Goal: Transaction & Acquisition: Purchase product/service

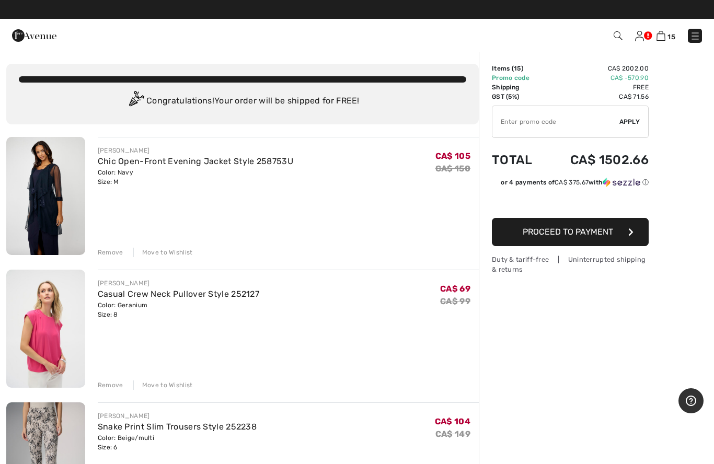
click at [105, 250] on div "Remove" at bounding box center [111, 252] width 26 height 9
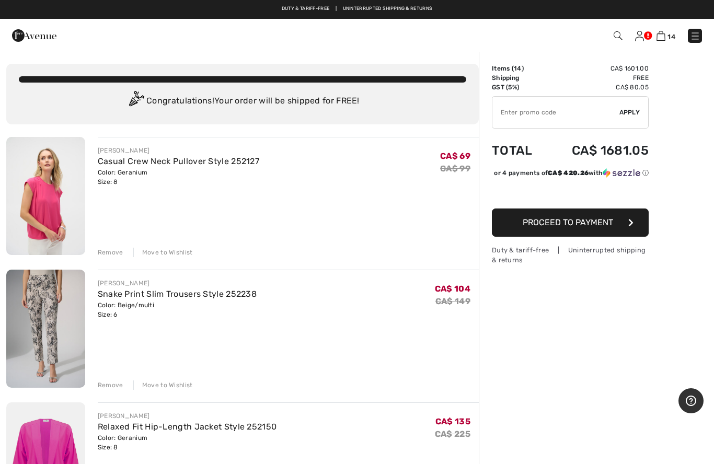
click at [105, 250] on div "Remove" at bounding box center [111, 252] width 26 height 9
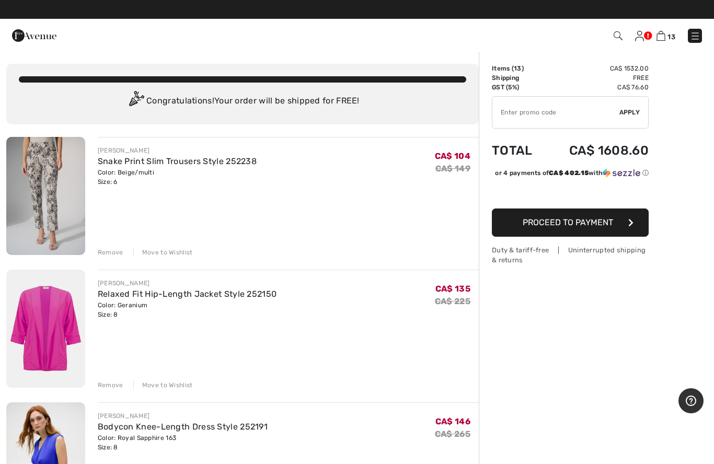
click at [103, 251] on div "Remove" at bounding box center [111, 252] width 26 height 9
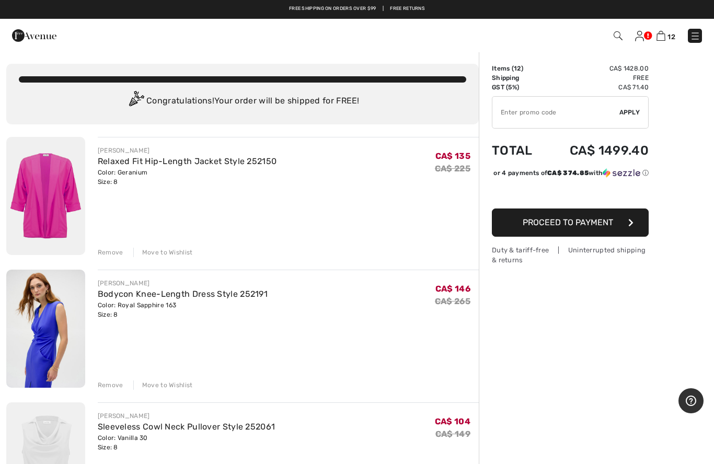
click at [109, 252] on div "Remove" at bounding box center [111, 252] width 26 height 9
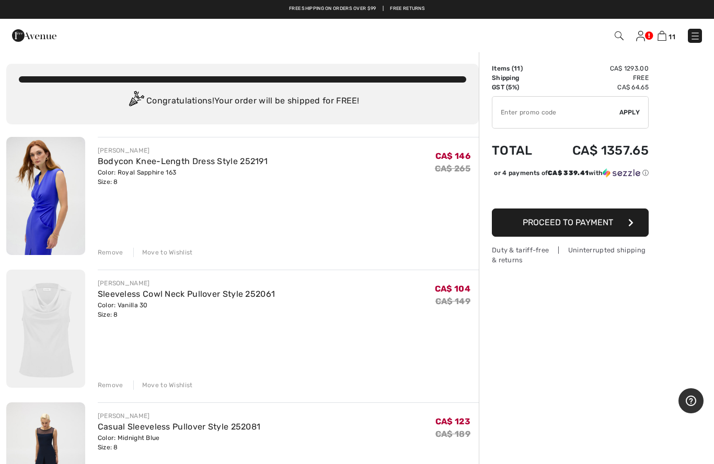
click at [102, 256] on div "Remove" at bounding box center [111, 252] width 26 height 9
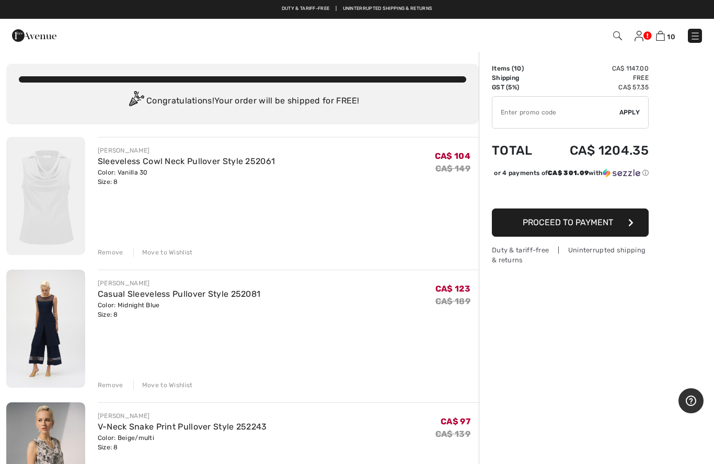
click at [110, 254] on div "Remove" at bounding box center [111, 252] width 26 height 9
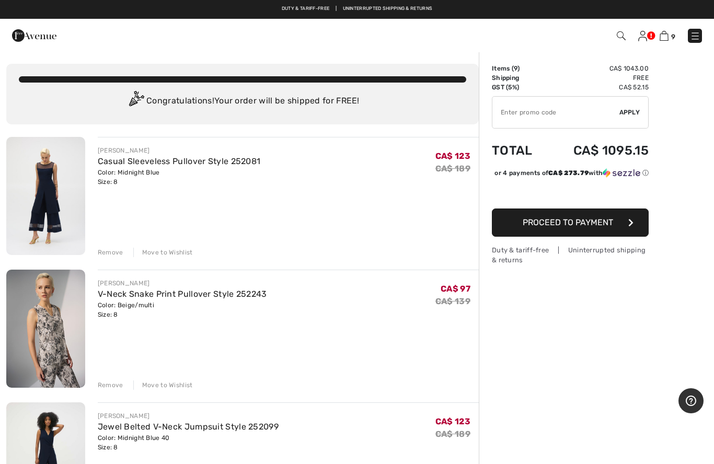
click at [103, 243] on div "JOSEPH RIBKOFF Casual Sleeveless Pullover Style 252081 Color: Midnight Blue Siz…" at bounding box center [288, 197] width 381 height 120
click at [107, 253] on div "Remove" at bounding box center [111, 252] width 26 height 9
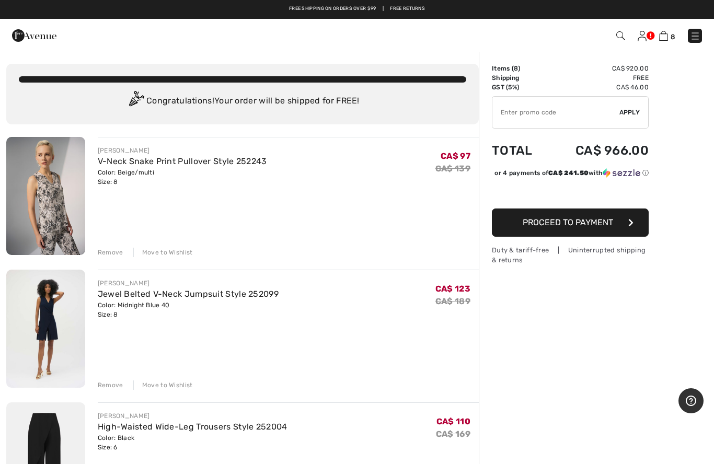
click at [109, 250] on div "Remove" at bounding box center [111, 252] width 26 height 9
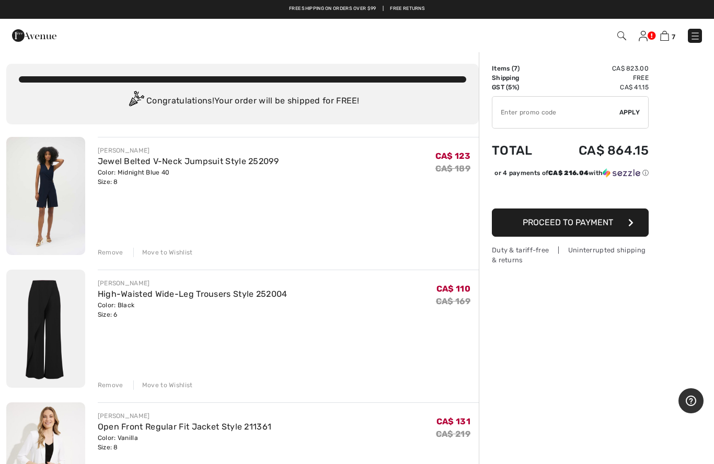
click at [105, 254] on div "Remove" at bounding box center [111, 252] width 26 height 9
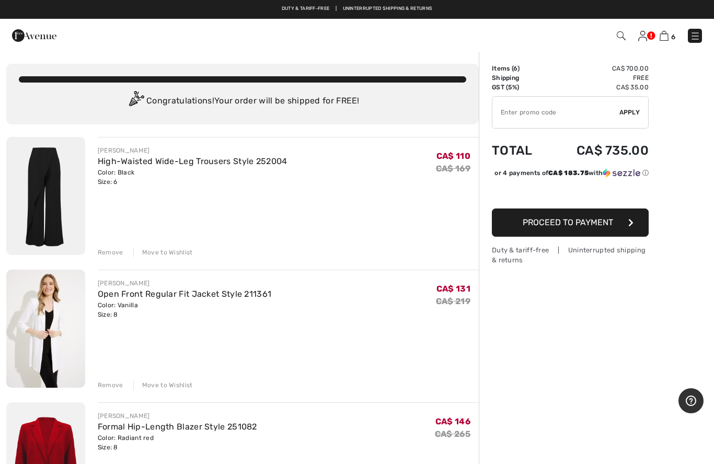
click at [107, 246] on div "Remove Move to Wishlist" at bounding box center [288, 251] width 381 height 11
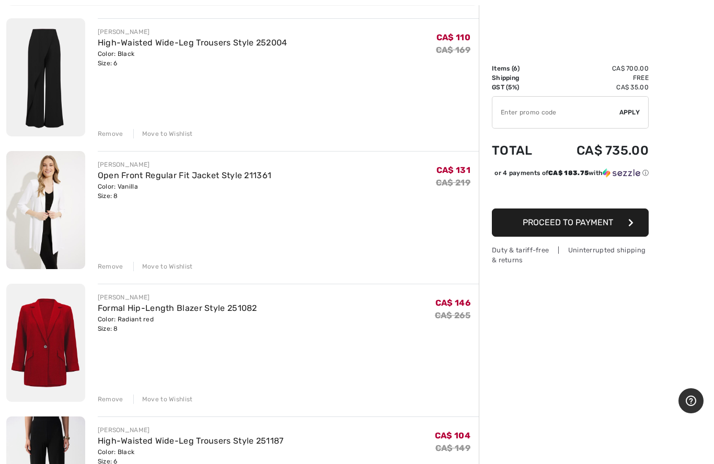
scroll to position [140, 0]
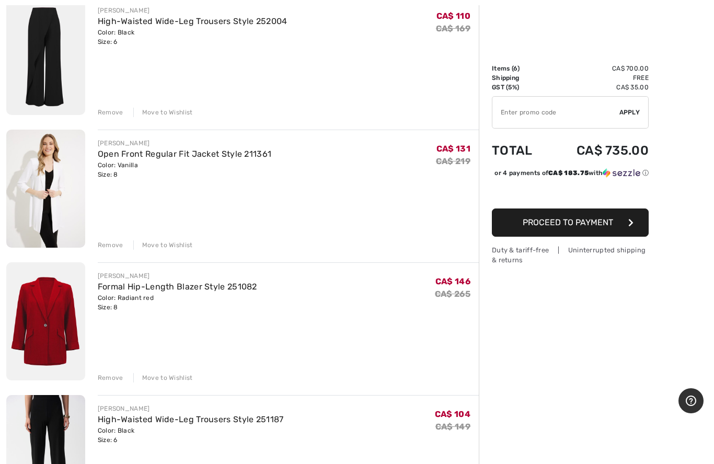
click at [111, 110] on div "Remove" at bounding box center [111, 112] width 26 height 9
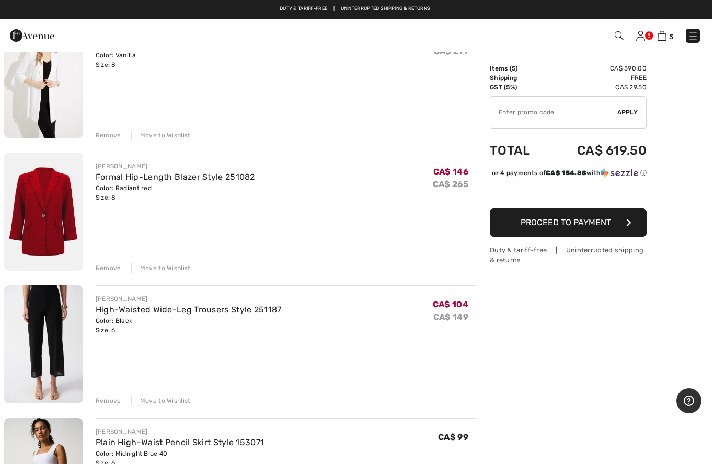
scroll to position [117, 0]
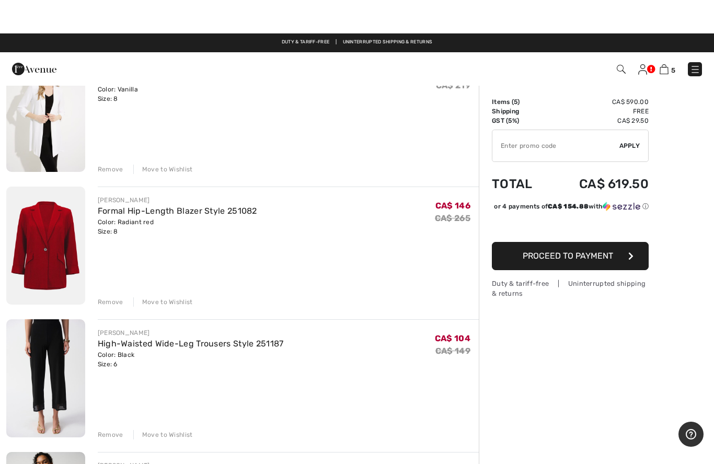
click at [105, 141] on div "Remove" at bounding box center [111, 135] width 26 height 9
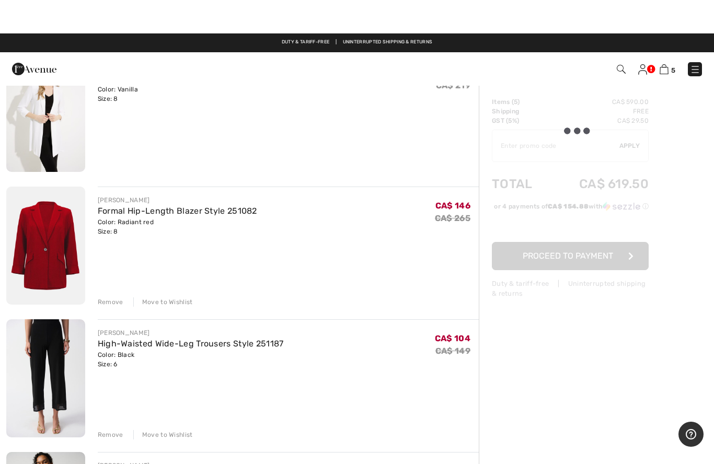
scroll to position [83, 0]
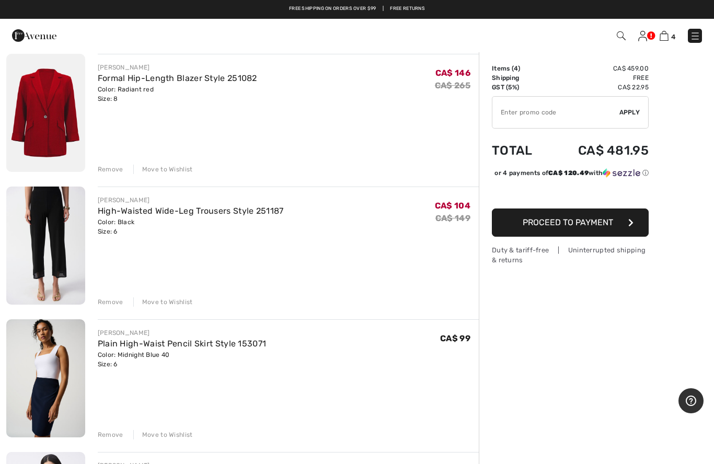
click at [108, 168] on div "Remove" at bounding box center [111, 169] width 26 height 9
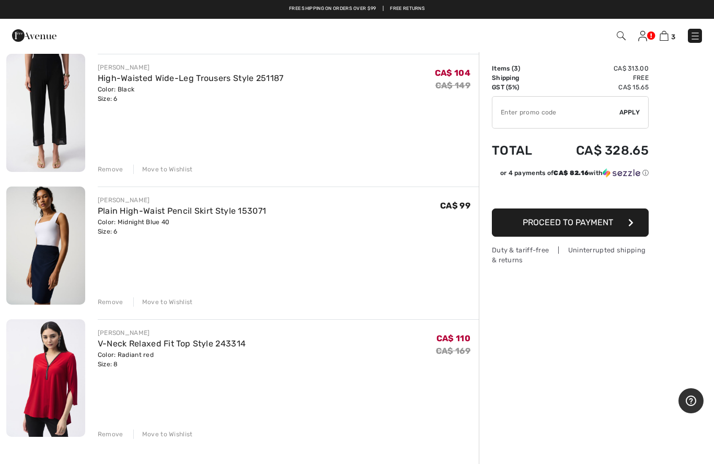
click at [107, 165] on div "Remove" at bounding box center [111, 169] width 26 height 9
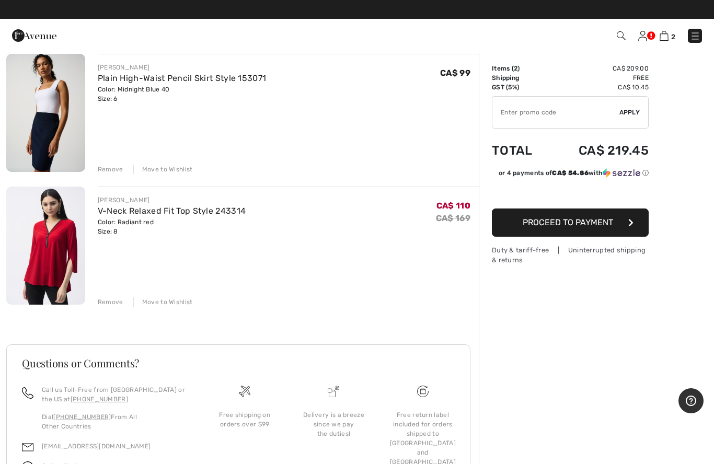
click at [103, 169] on div "Remove" at bounding box center [111, 169] width 26 height 9
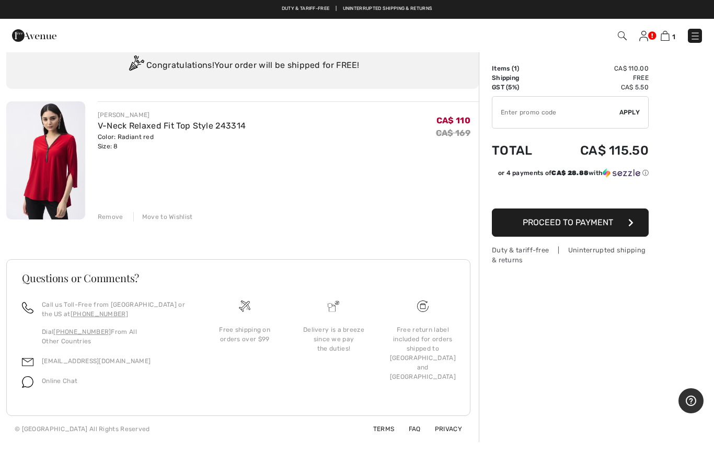
click at [109, 216] on div "Remove" at bounding box center [111, 216] width 26 height 9
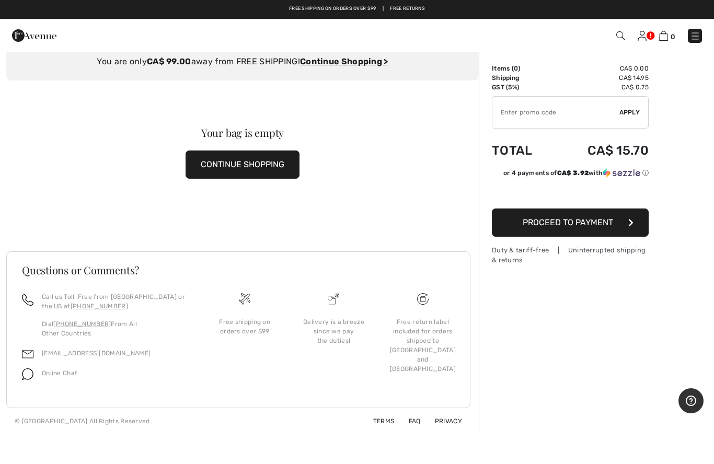
scroll to position [0, 0]
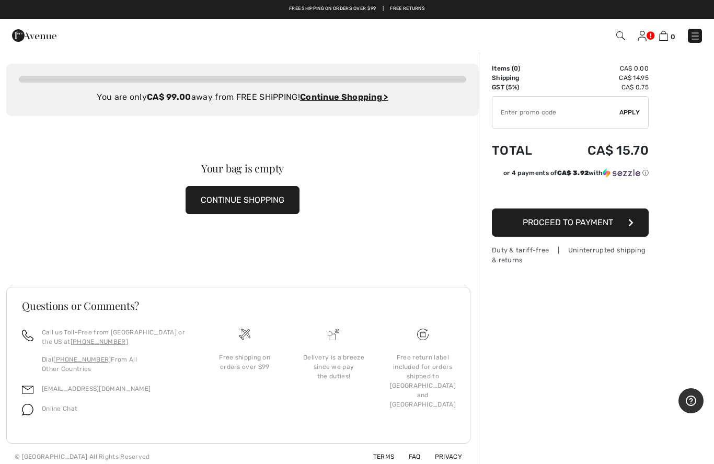
click at [620, 37] on img at bounding box center [620, 35] width 9 height 9
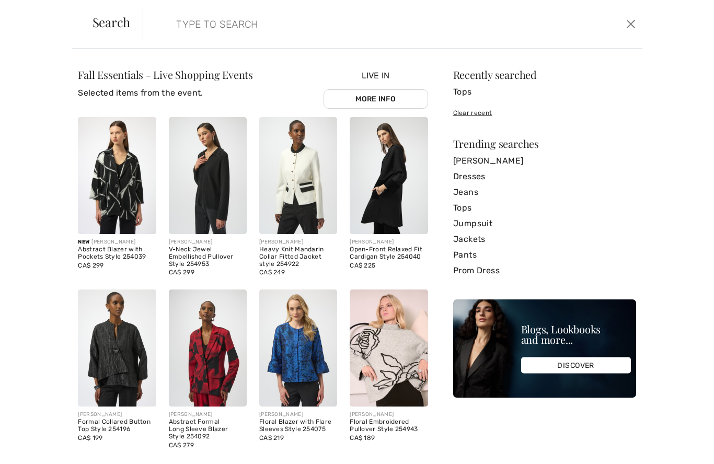
click at [188, 31] on input "search" at bounding box center [338, 23] width 341 height 31
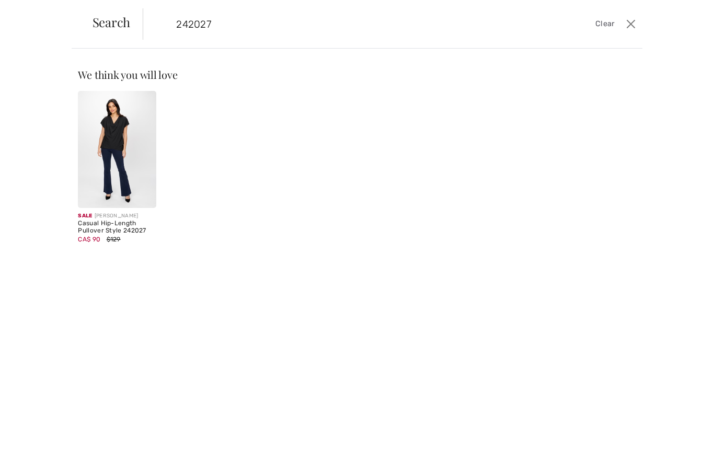
type input "242027"
click at [109, 185] on img at bounding box center [117, 149] width 78 height 117
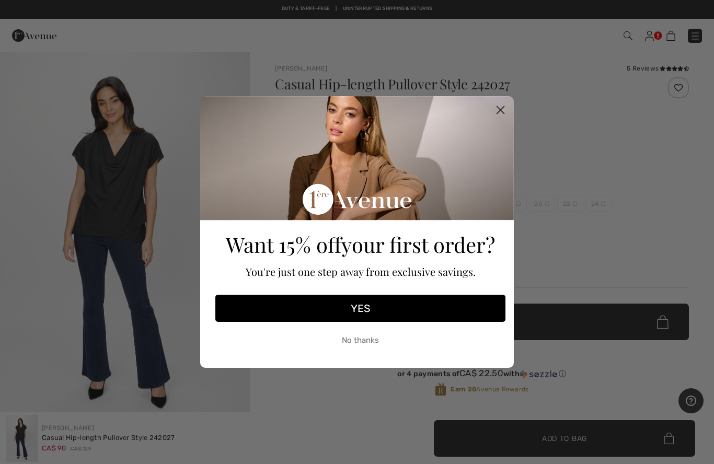
click at [497, 102] on circle "Close dialog" at bounding box center [500, 109] width 17 height 17
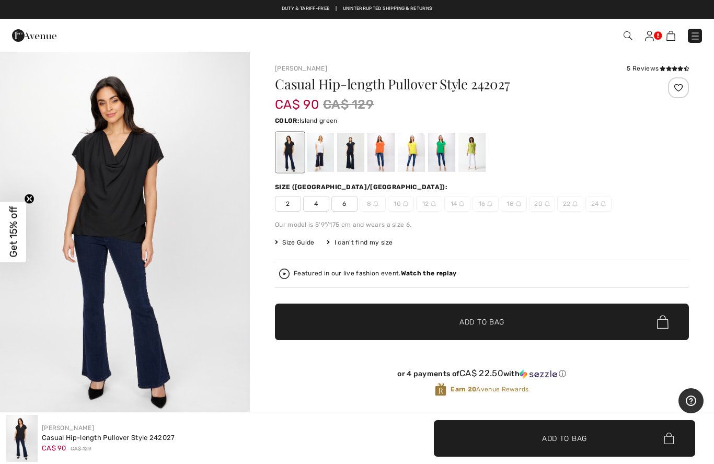
click at [443, 150] on div at bounding box center [441, 152] width 27 height 39
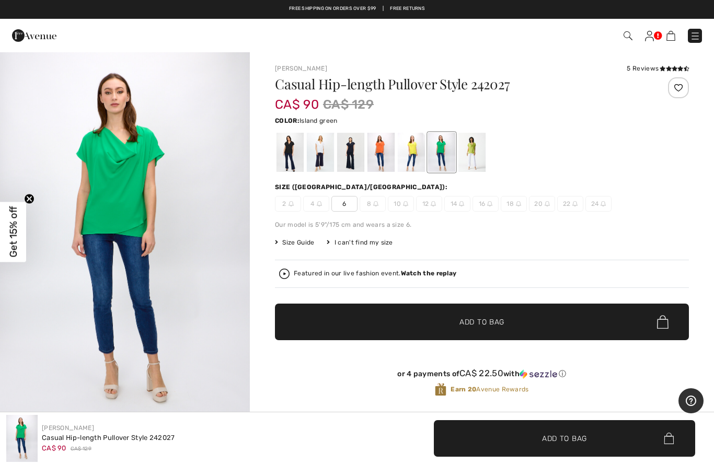
click at [344, 204] on span "6" at bounding box center [344, 204] width 26 height 16
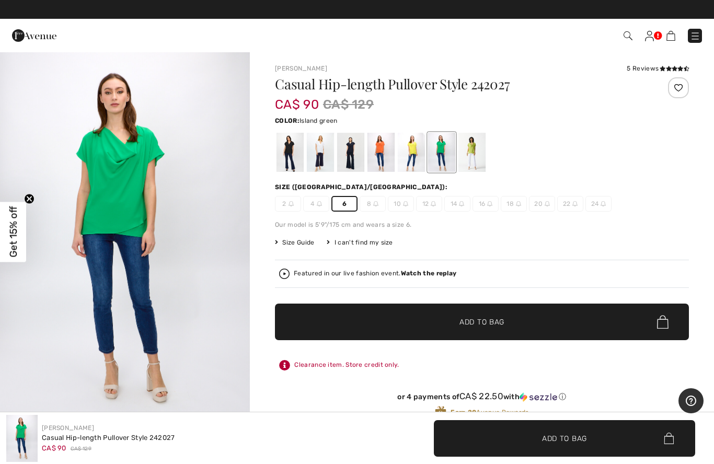
click at [479, 325] on span "Add to Bag" at bounding box center [481, 322] width 45 height 11
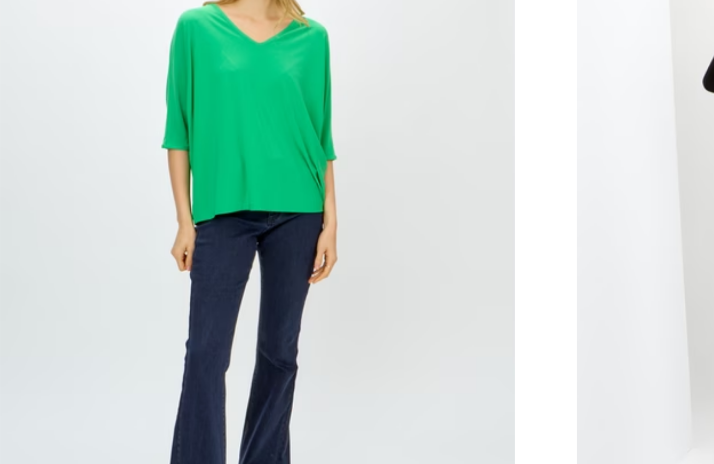
scroll to position [1310, 0]
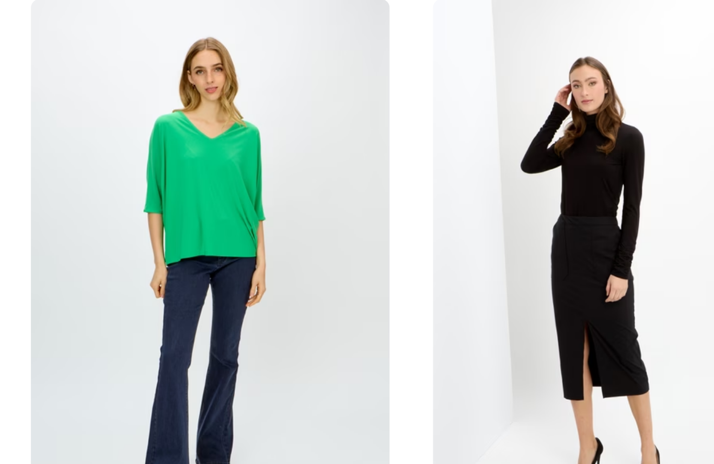
click at [123, 65] on img at bounding box center [175, 143] width 105 height 156
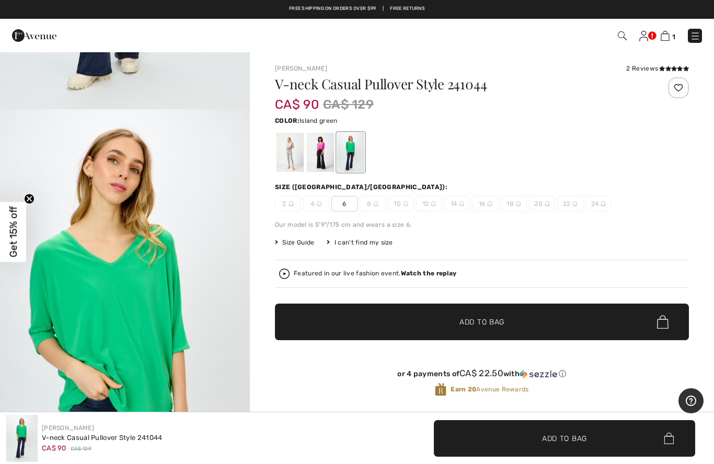
click at [471, 319] on span "Add to Bag" at bounding box center [481, 322] width 45 height 11
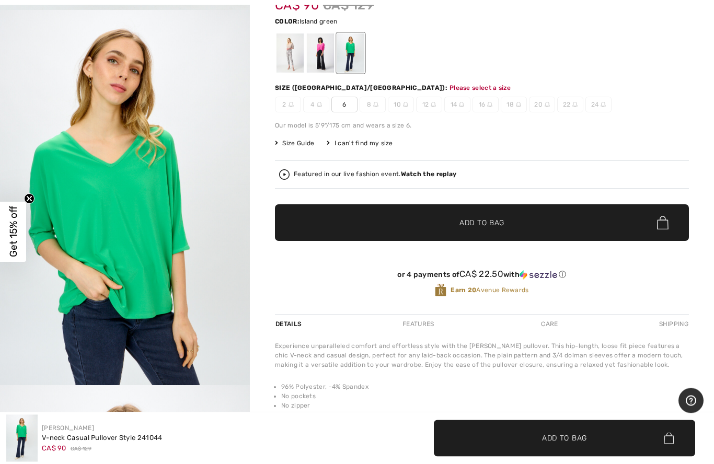
scroll to position [107, 0]
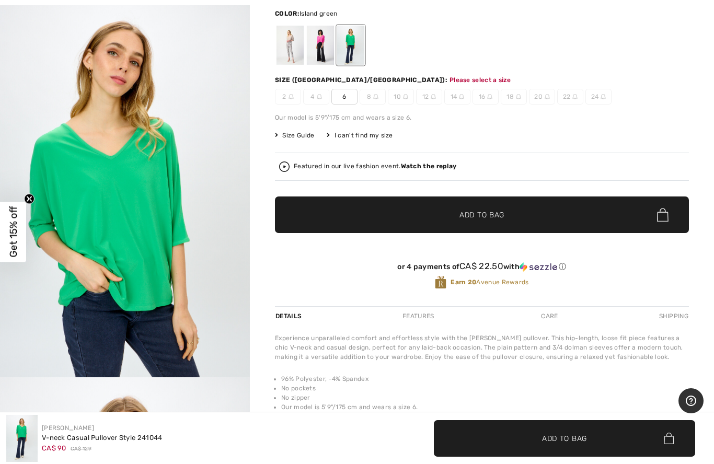
click at [346, 94] on span "6" at bounding box center [344, 97] width 26 height 16
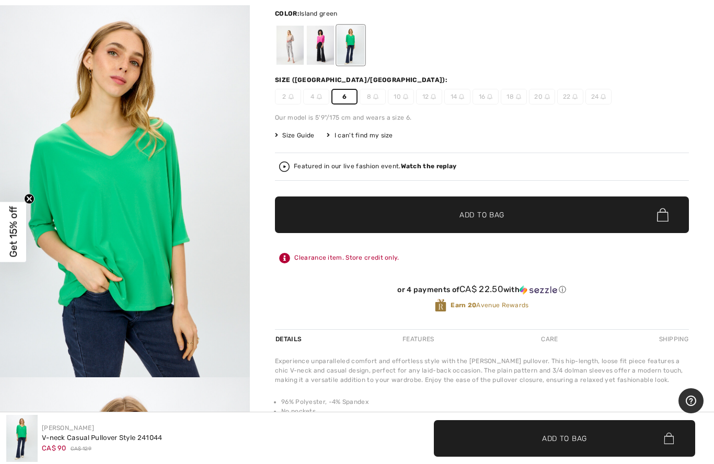
click at [450, 217] on span "✔ Added to Bag" at bounding box center [466, 215] width 64 height 11
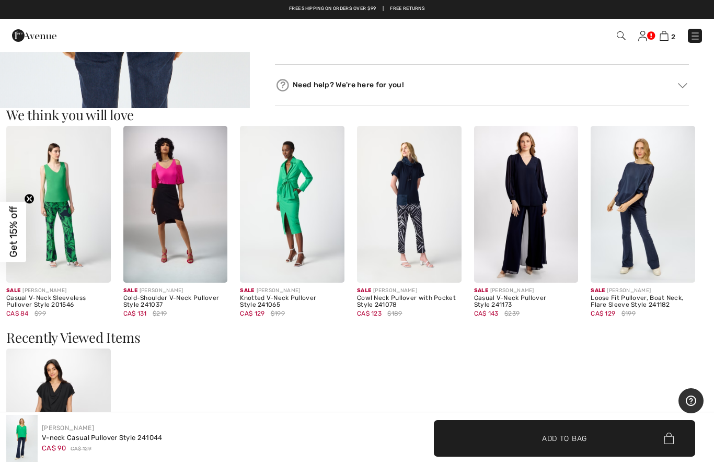
scroll to position [581, 0]
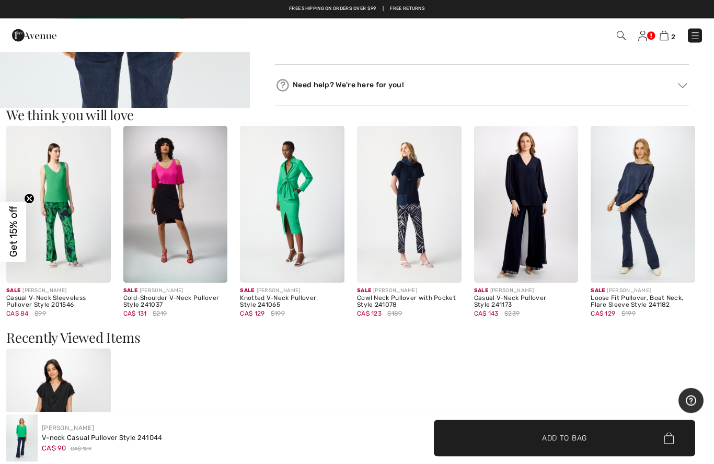
click at [60, 191] on img at bounding box center [58, 204] width 105 height 156
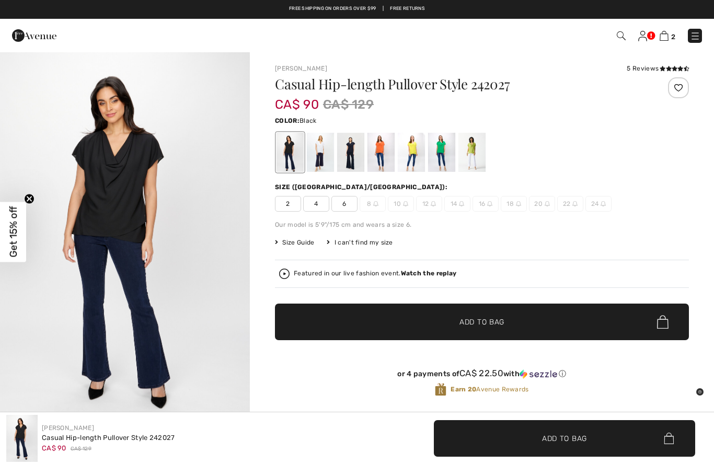
click at [622, 37] on img at bounding box center [621, 35] width 9 height 9
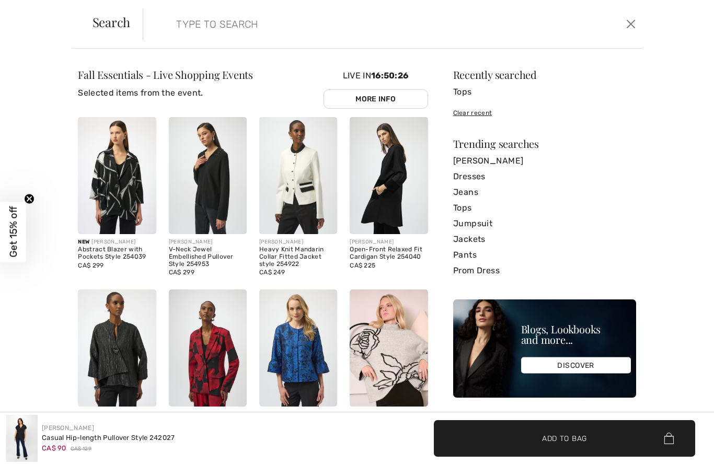
click at [181, 25] on input "search" at bounding box center [338, 23] width 341 height 31
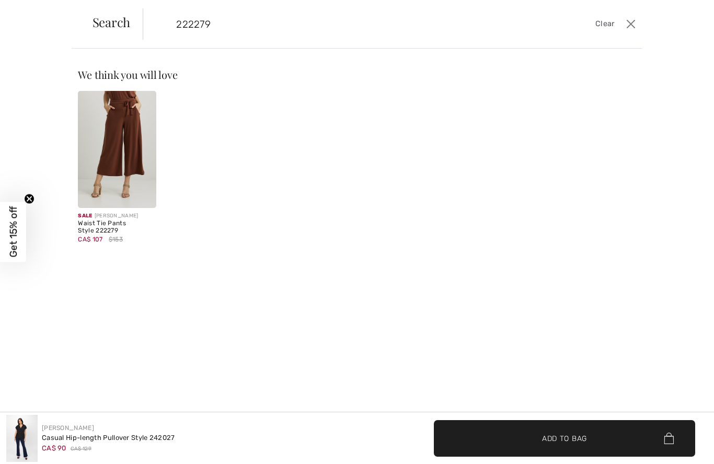
type input "222279"
click at [99, 227] on div "Waist Tie Pants Style 222279" at bounding box center [117, 227] width 78 height 15
click at [98, 225] on div "Waist Tie Pants Style 222279" at bounding box center [117, 227] width 78 height 15
click at [101, 154] on img at bounding box center [117, 149] width 78 height 117
click at [104, 144] on img at bounding box center [117, 149] width 78 height 117
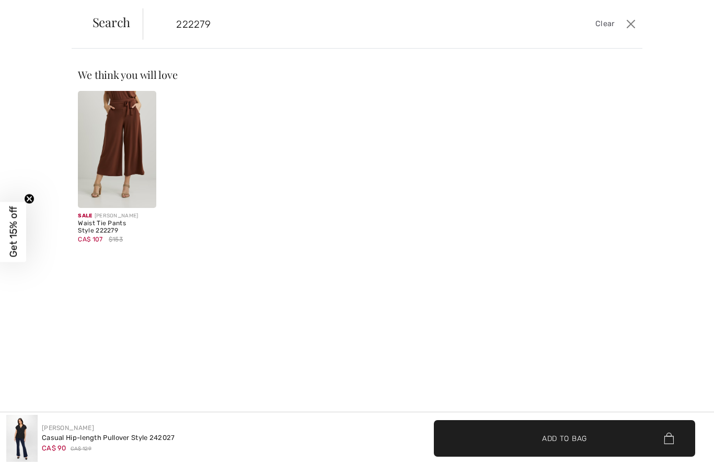
click at [116, 232] on div "Waist Tie Pants Style 222279" at bounding box center [117, 227] width 78 height 15
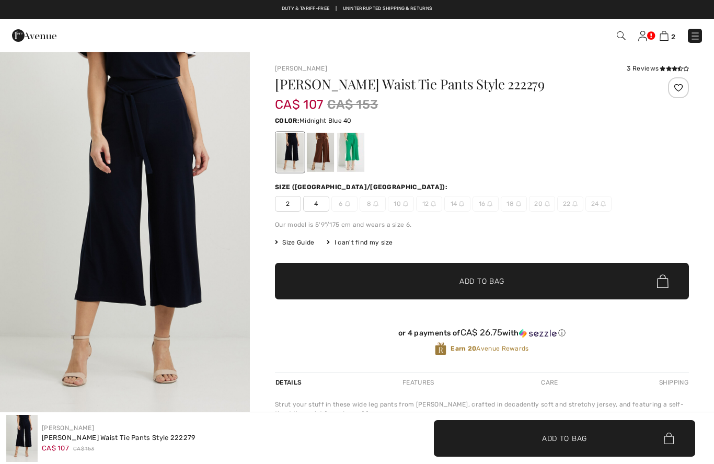
checkbox input "true"
click at [354, 158] on div at bounding box center [350, 152] width 27 height 39
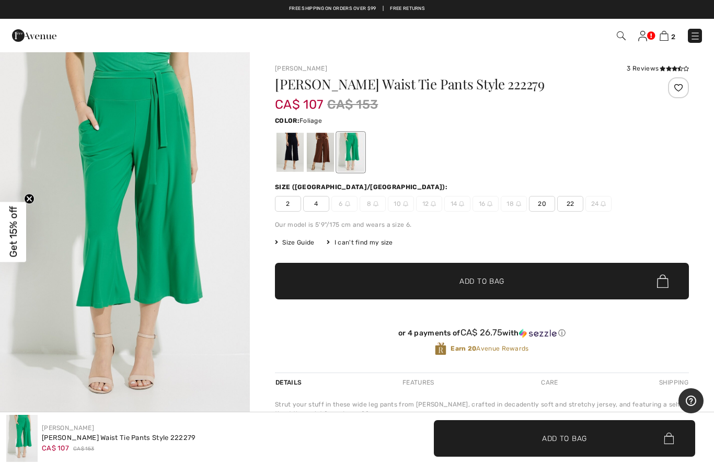
click at [123, 210] on img "1 / 5" at bounding box center [125, 238] width 250 height 375
click at [326, 145] on div at bounding box center [320, 152] width 27 height 39
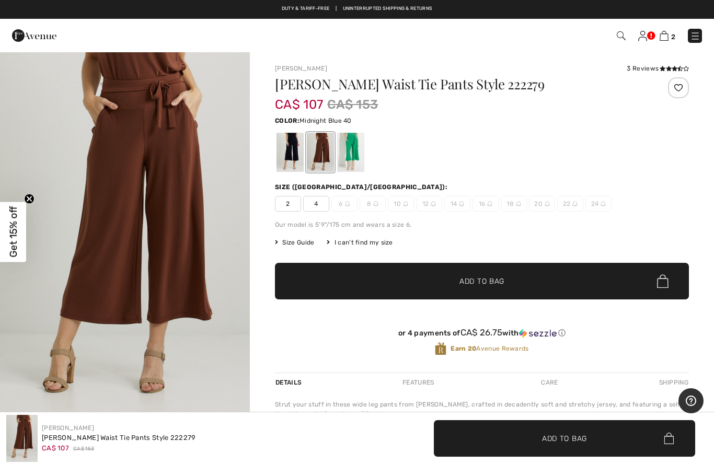
click at [286, 158] on div at bounding box center [289, 152] width 27 height 39
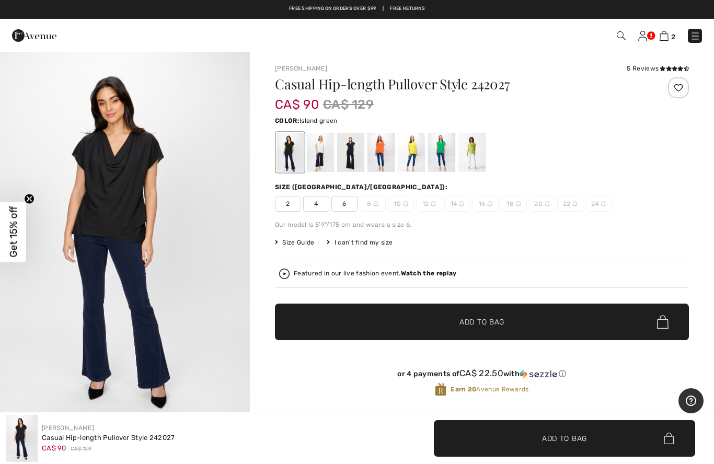
click at [443, 152] on div at bounding box center [441, 152] width 27 height 39
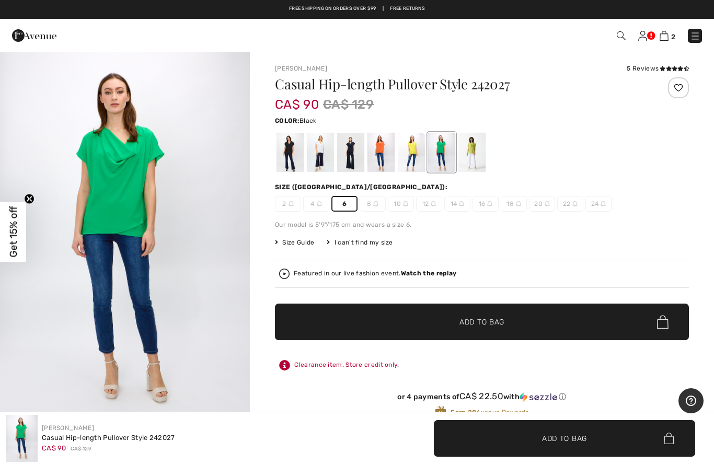
click at [292, 155] on div at bounding box center [289, 152] width 27 height 39
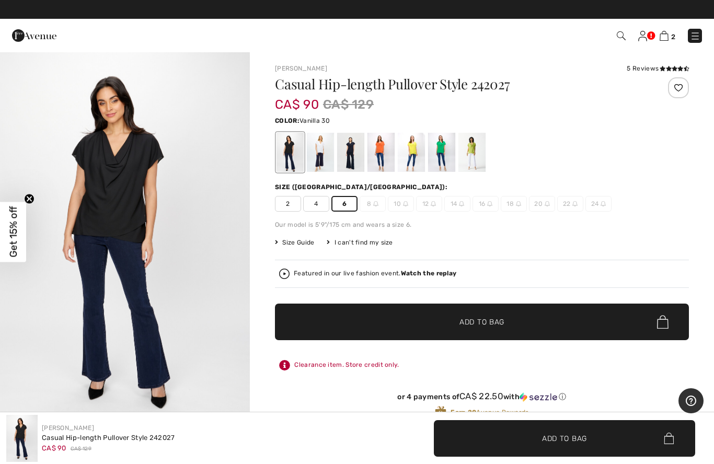
click at [320, 163] on div at bounding box center [320, 152] width 27 height 39
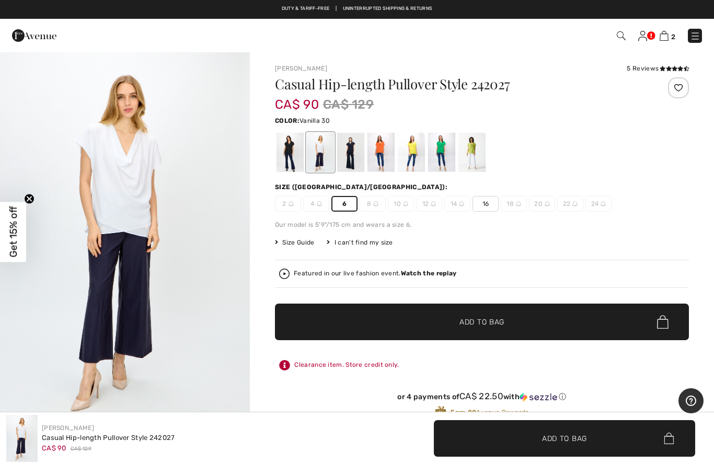
click at [352, 159] on div at bounding box center [350, 152] width 27 height 39
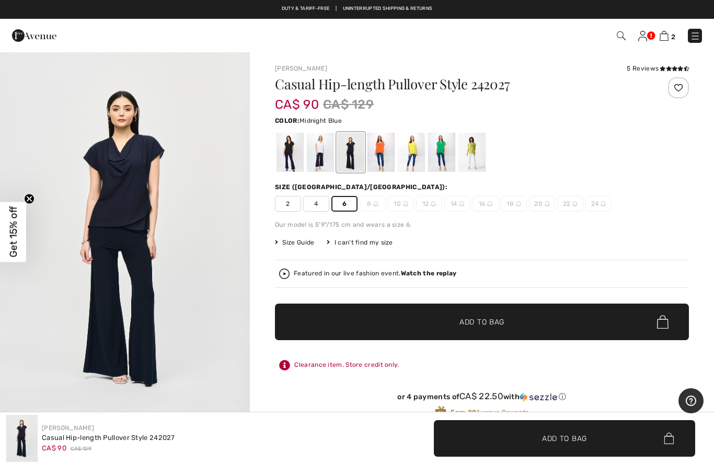
click at [408, 149] on div at bounding box center [411, 152] width 27 height 39
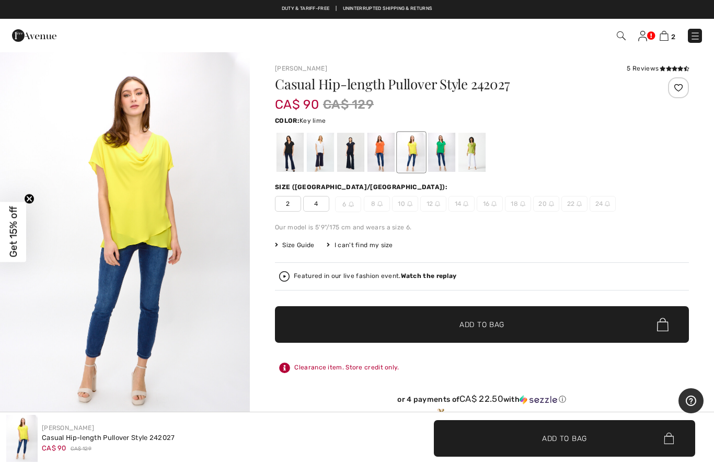
click at [475, 150] on div at bounding box center [471, 152] width 27 height 39
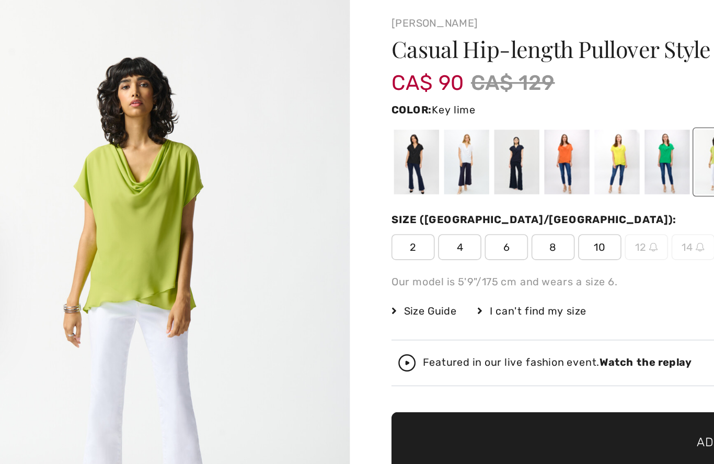
click at [360, 196] on span "8" at bounding box center [373, 204] width 26 height 16
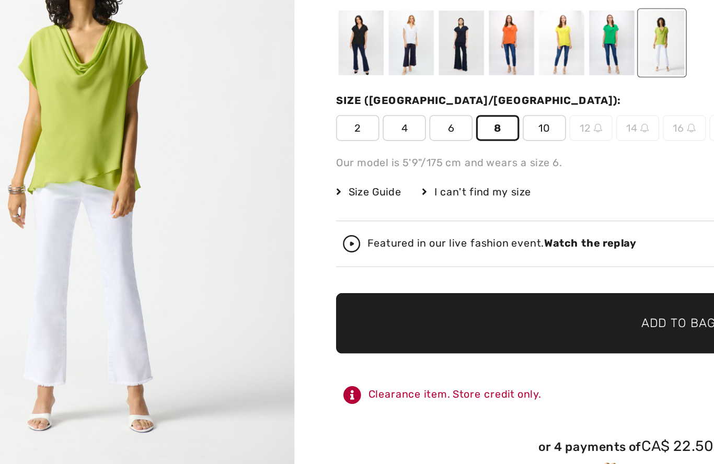
click at [459, 317] on span "Add to Bag" at bounding box center [481, 322] width 45 height 11
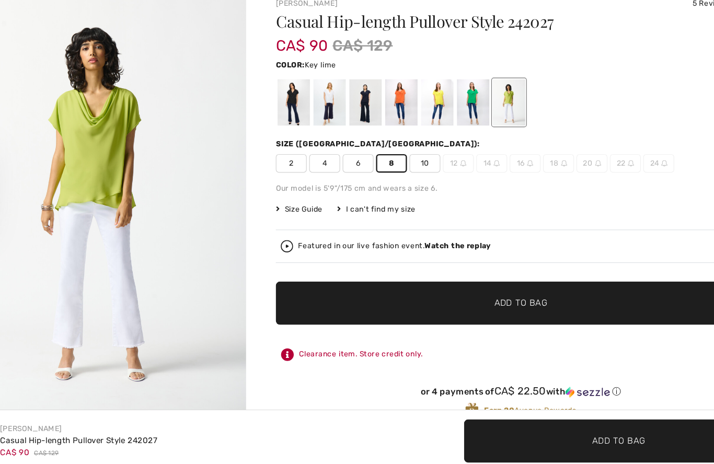
scroll to position [14, 0]
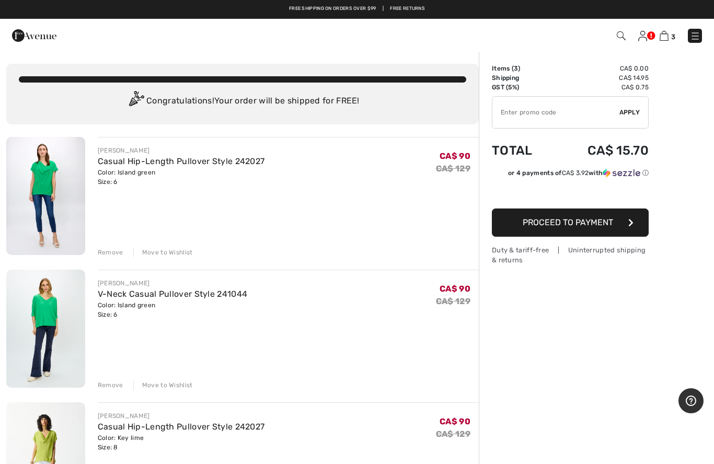
click at [585, 221] on span "Proceed to Payment" at bounding box center [568, 222] width 90 height 10
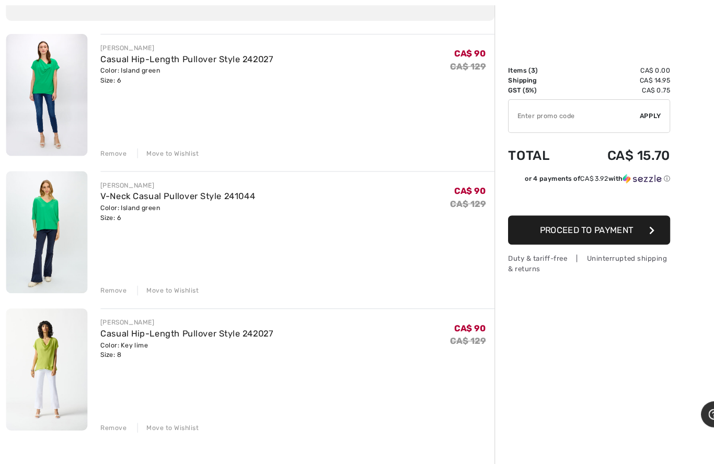
scroll to position [112, 0]
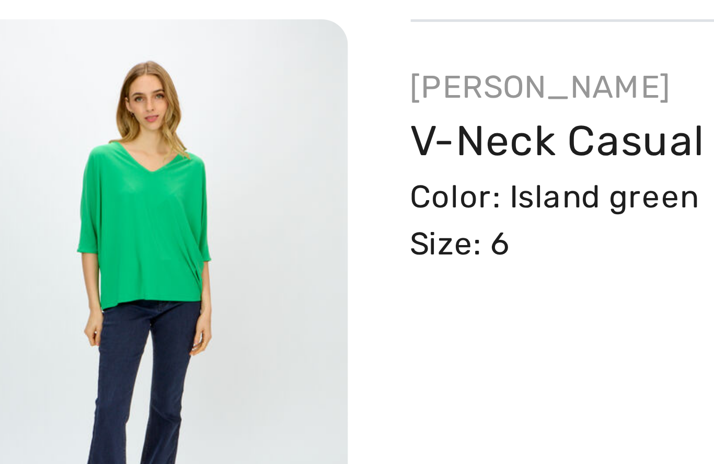
click at [31, 158] on img at bounding box center [45, 217] width 79 height 118
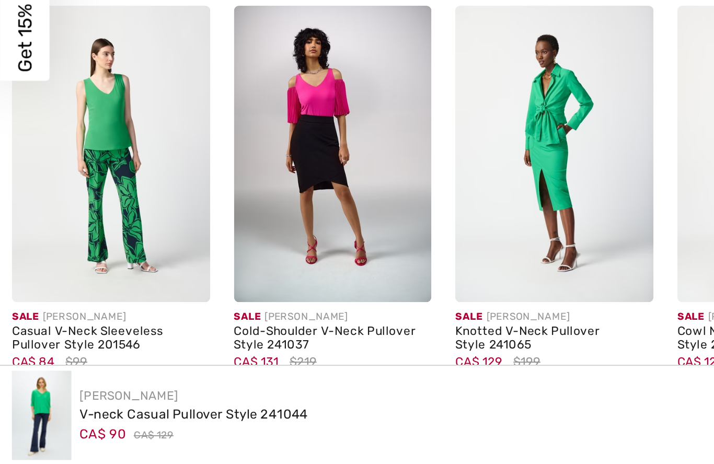
click at [25, 415] on img at bounding box center [21, 438] width 31 height 47
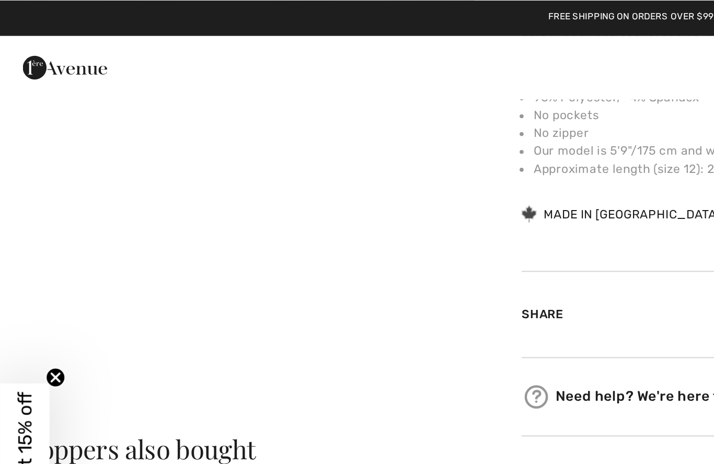
scroll to position [407, 0]
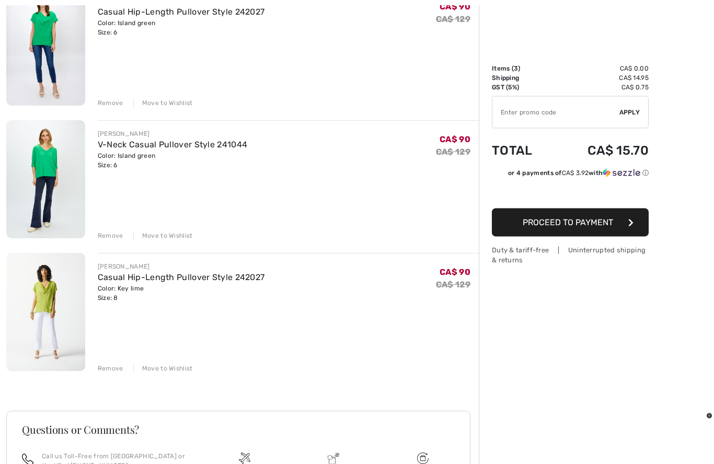
scroll to position [180, 0]
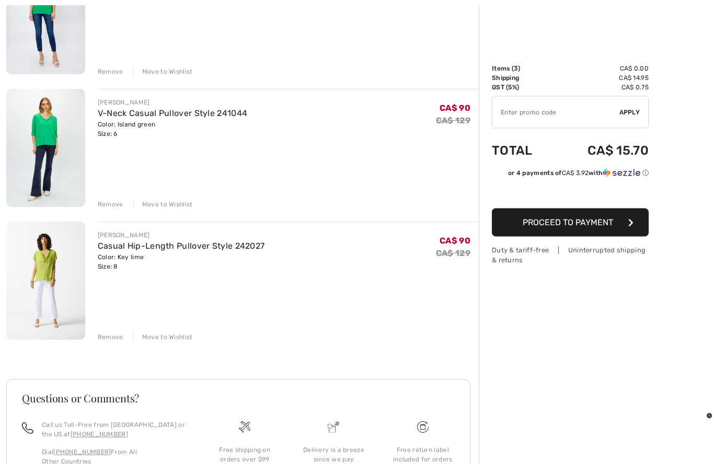
click at [114, 339] on div "Remove" at bounding box center [111, 337] width 26 height 9
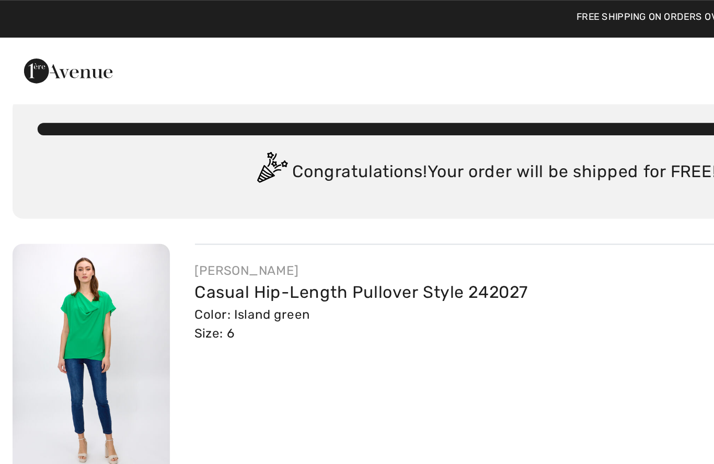
scroll to position [0, 0]
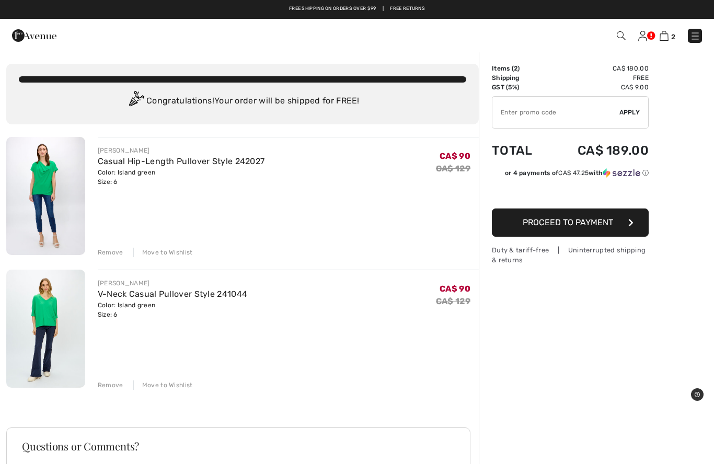
click at [690, 37] on img at bounding box center [695, 36] width 10 height 10
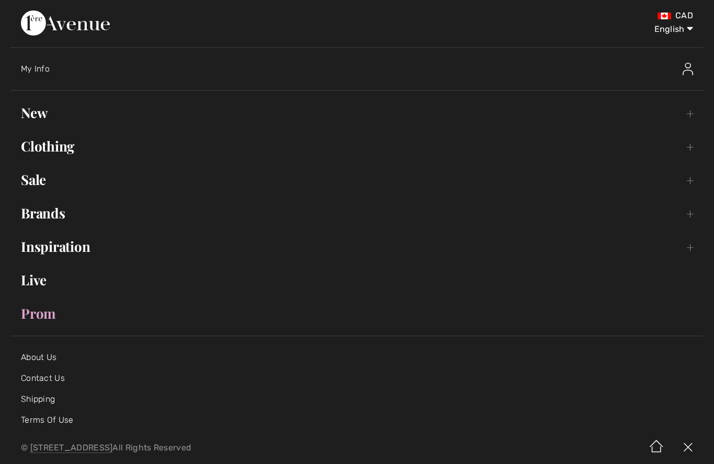
click at [36, 180] on link "Sale Toggle submenu" at bounding box center [356, 179] width 693 height 23
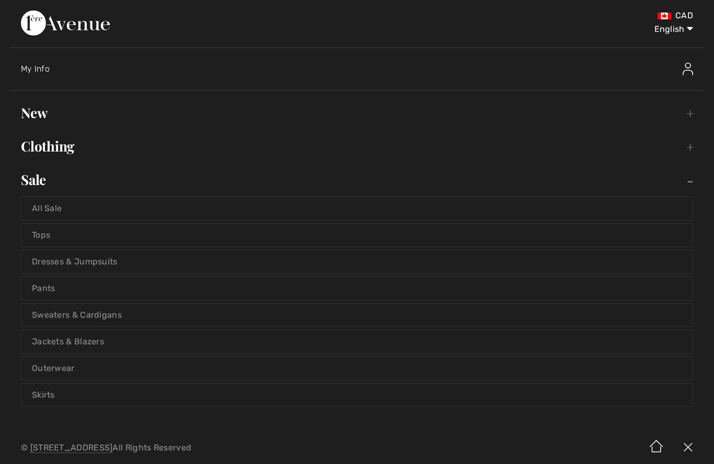
scroll to position [4, 0]
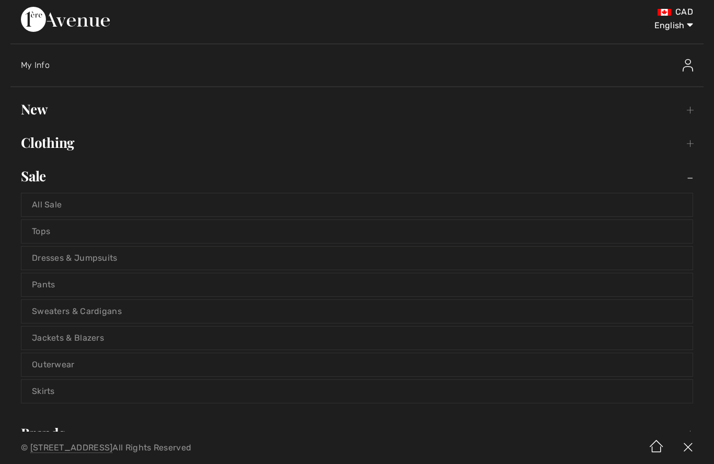
click at [47, 204] on link "All Sale" at bounding box center [356, 204] width 671 height 23
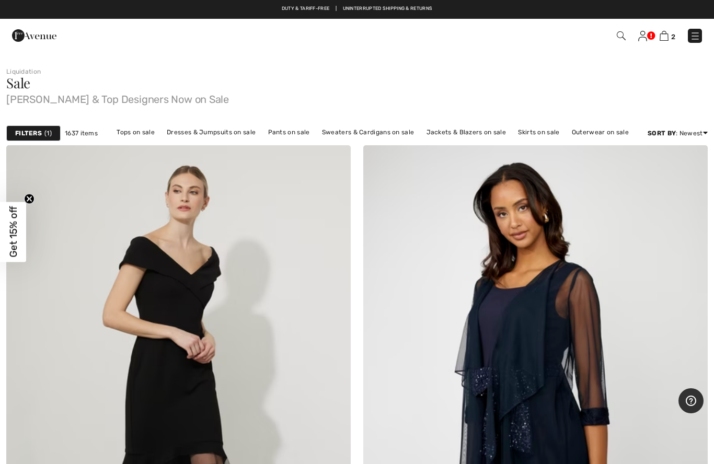
click at [37, 131] on strong "Filters" at bounding box center [28, 133] width 27 height 9
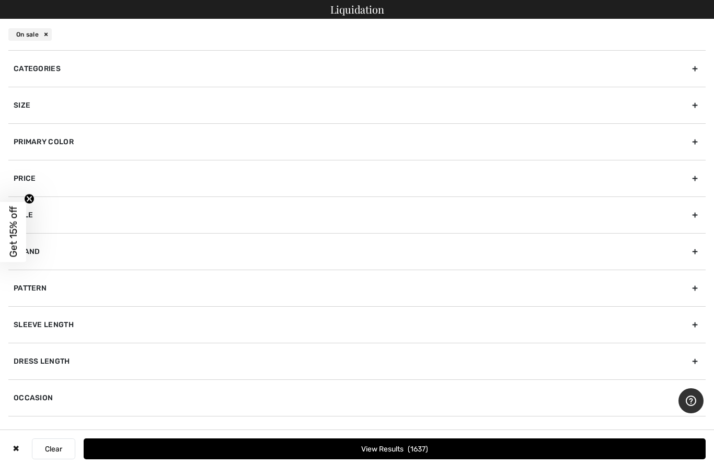
click at [36, 144] on div "Primary Color" at bounding box center [356, 141] width 697 height 37
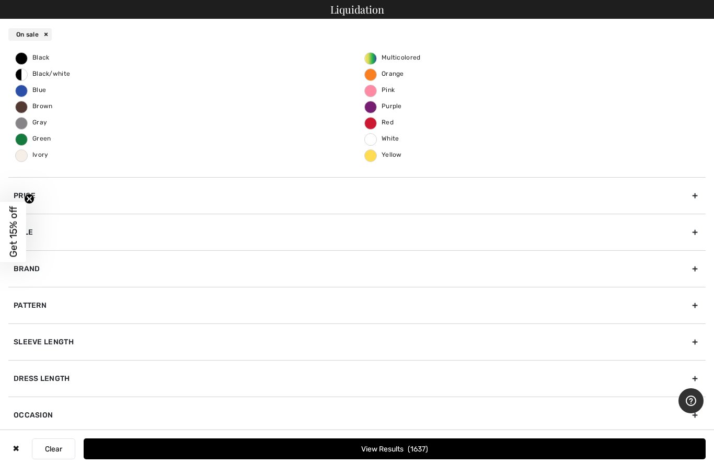
scroll to position [129, 0]
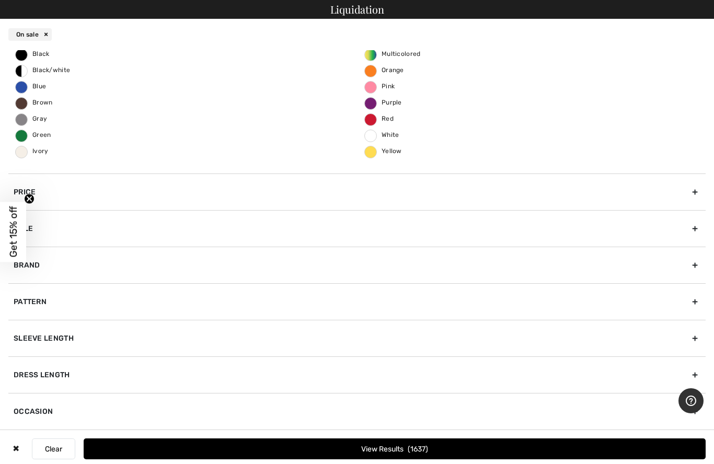
click at [21, 137] on span "Green" at bounding box center [34, 134] width 36 height 7
click at [0, 0] on input "Green" at bounding box center [0, 0] width 0 height 0
click at [371, 54] on span "Multicolored" at bounding box center [393, 53] width 56 height 7
click at [0, 0] on input "Multicolored" at bounding box center [0, 0] width 0 height 0
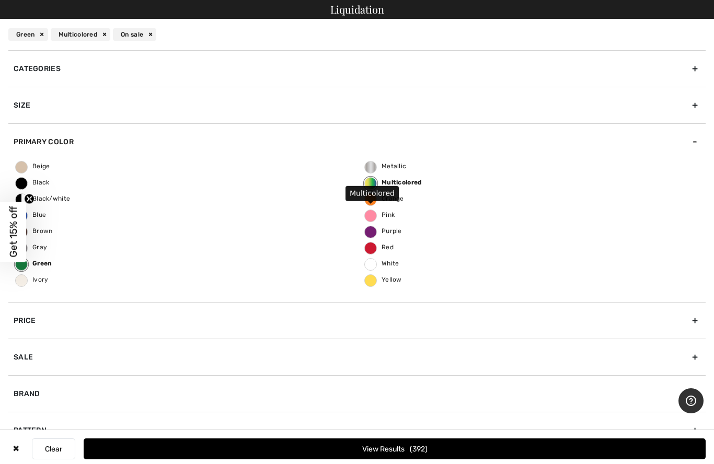
scroll to position [0, 0]
click at [20, 105] on div "Size" at bounding box center [356, 105] width 697 height 37
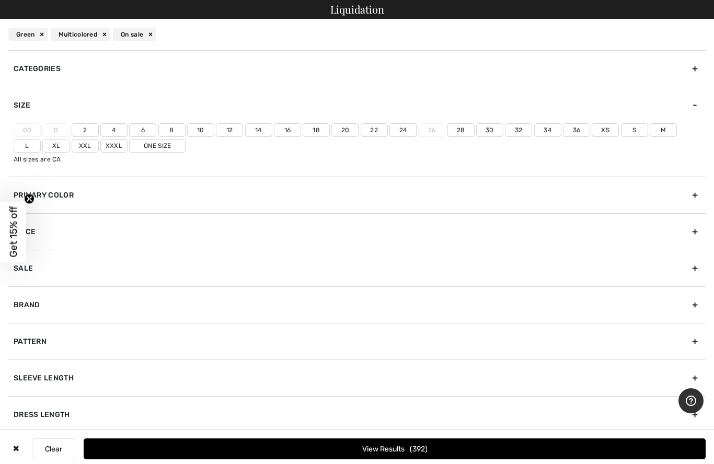
click at [142, 130] on label "6" at bounding box center [142, 130] width 27 height 14
click at [0, 0] on input"] "6" at bounding box center [0, 0] width 0 height 0
click at [174, 130] on label "8" at bounding box center [171, 130] width 27 height 14
click at [0, 0] on input"] "8" at bounding box center [0, 0] width 0 height 0
click at [25, 303] on div "Brand" at bounding box center [356, 304] width 697 height 37
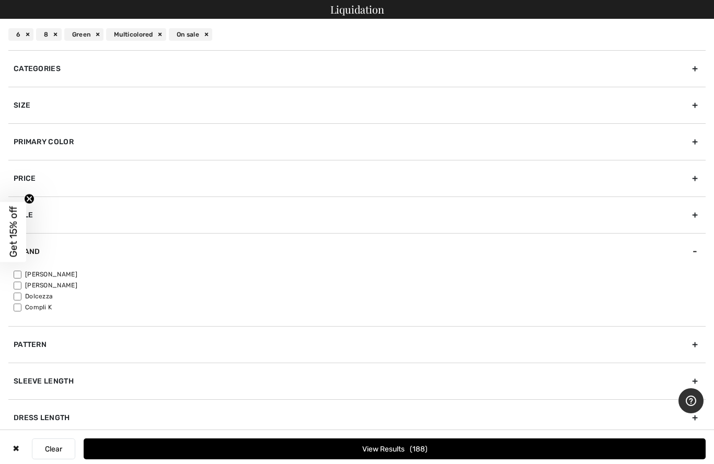
click at [21, 272] on input"] "[PERSON_NAME]" at bounding box center [18, 275] width 8 height 8
checkbox input"] "true"
click at [350, 448] on button "View Results 167" at bounding box center [395, 449] width 622 height 21
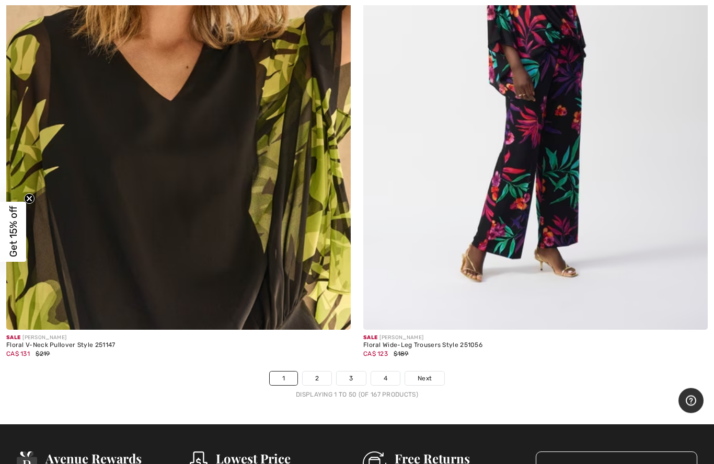
scroll to position [14225, 0]
click at [317, 372] on link "2" at bounding box center [317, 379] width 29 height 14
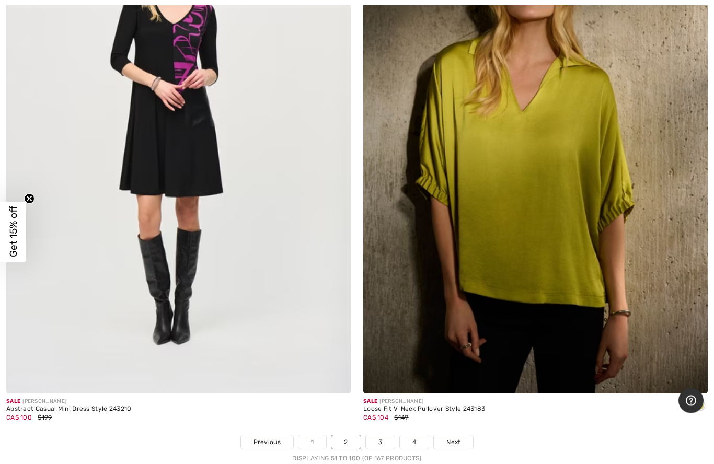
scroll to position [14173, 0]
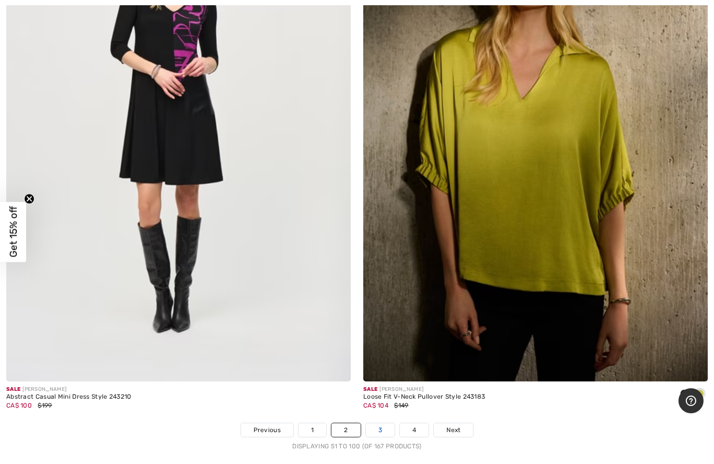
click at [386, 423] on link "3" at bounding box center [380, 430] width 29 height 14
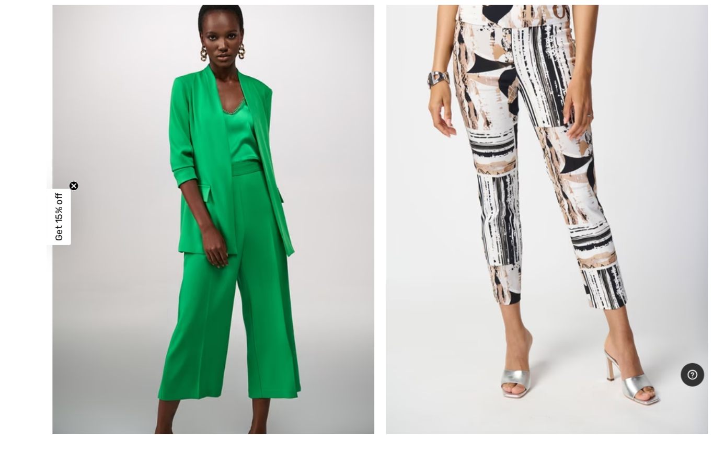
scroll to position [12319, 0]
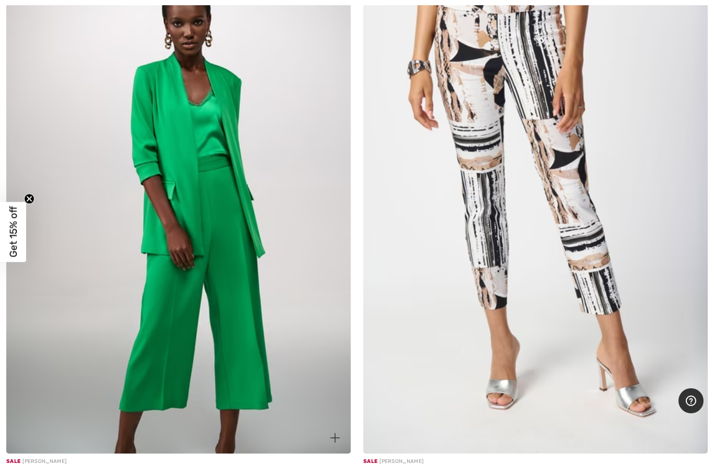
click at [37, 464] on div "Collarless Longline Blazer Style 241148" at bounding box center [66, 469] width 121 height 7
click at [38, 458] on div "Sale JOSEPH RIBKOFF" at bounding box center [66, 462] width 121 height 8
click at [335, 433] on img at bounding box center [334, 437] width 9 height 9
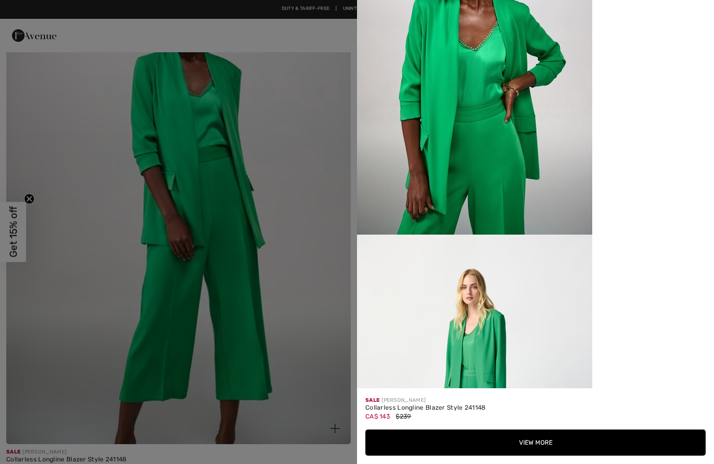
scroll to position [12324, 0]
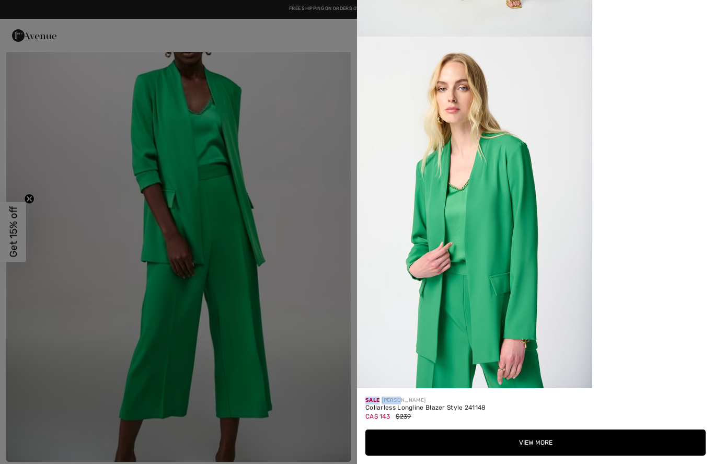
click at [535, 441] on button "View More" at bounding box center [535, 443] width 340 height 26
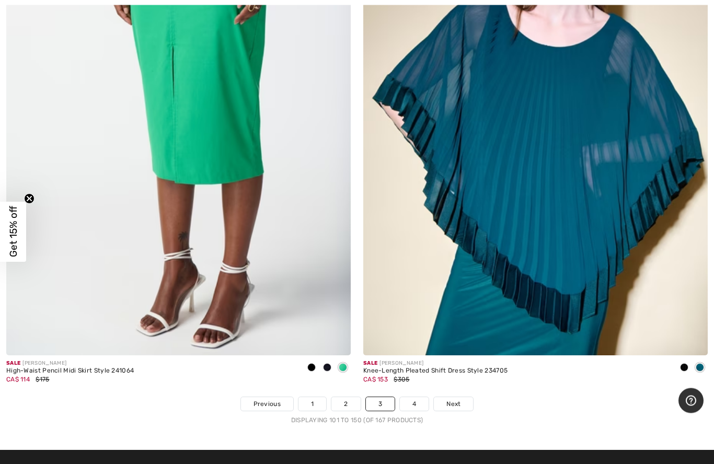
scroll to position [14246, 0]
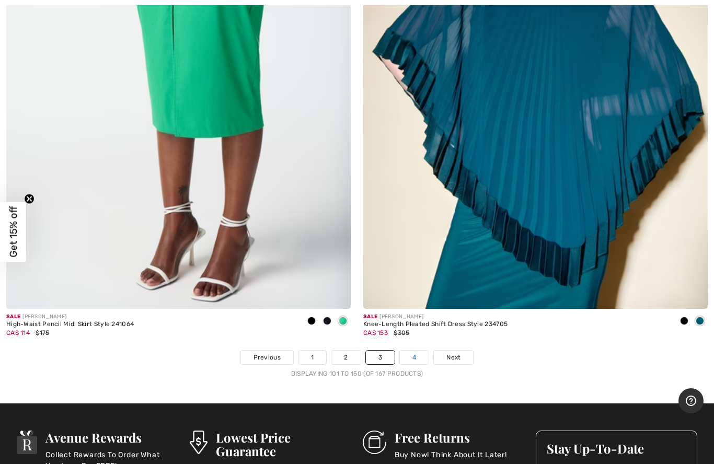
click at [416, 351] on link "4" at bounding box center [414, 358] width 29 height 14
